Goal: Task Accomplishment & Management: Complete application form

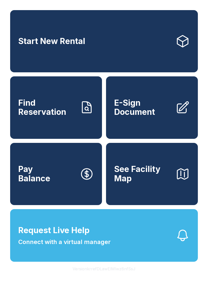
click at [175, 229] on button "Request Live Help Connect with a virtual manager" at bounding box center [103, 235] width 187 height 53
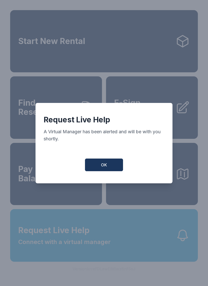
click at [109, 167] on button "OK" at bounding box center [104, 165] width 38 height 13
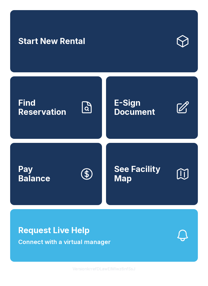
click at [162, 126] on link "E-Sign Document" at bounding box center [152, 108] width 92 height 62
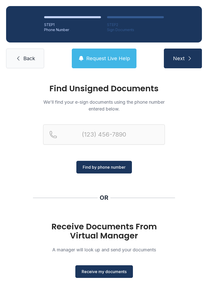
click at [117, 273] on span "Receive my documents" at bounding box center [104, 272] width 45 height 6
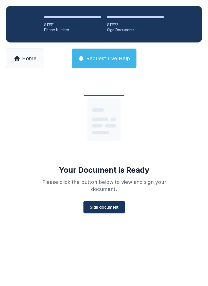
click at [112, 208] on span "Sign document" at bounding box center [104, 207] width 29 height 6
click at [114, 205] on span "Sign document" at bounding box center [104, 207] width 29 height 6
